Goal: Find specific page/section: Find specific page/section

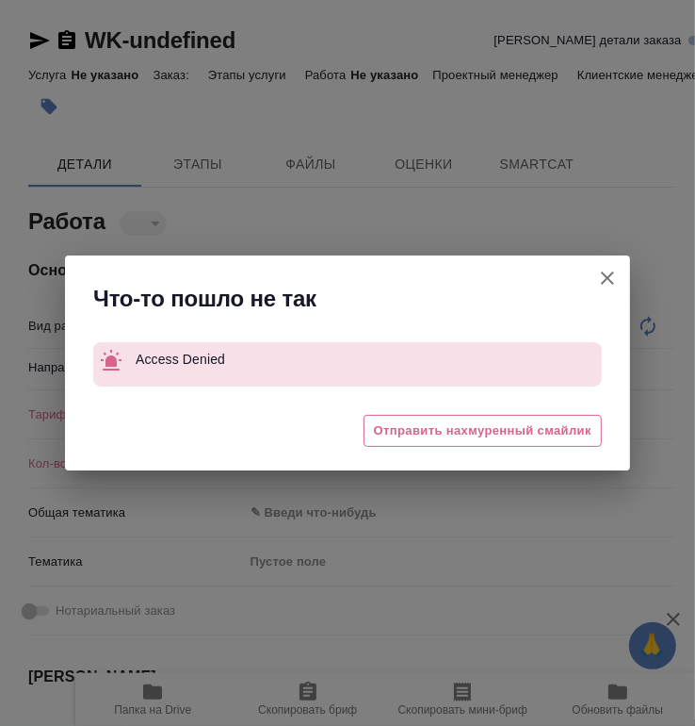
click at [604, 276] on icon "button" at bounding box center [608, 278] width 23 height 23
